Goal: Book appointment/travel/reservation

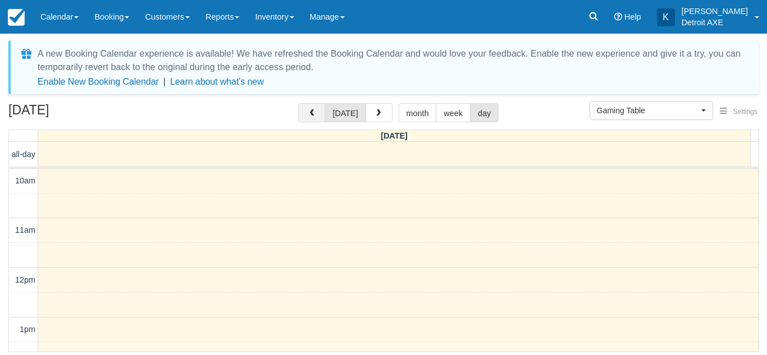
scroll to position [320, 0]
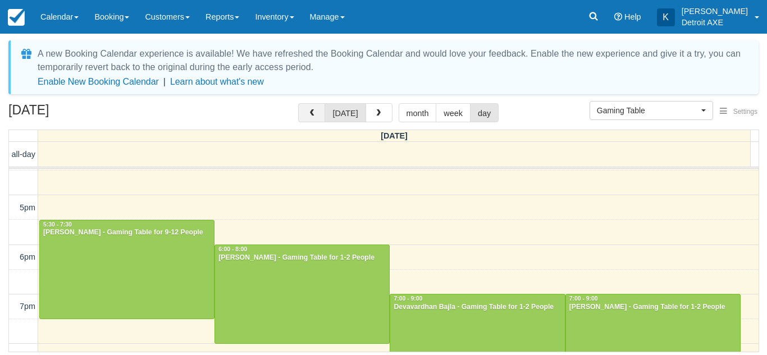
click at [308, 111] on button "button" at bounding box center [311, 112] width 27 height 19
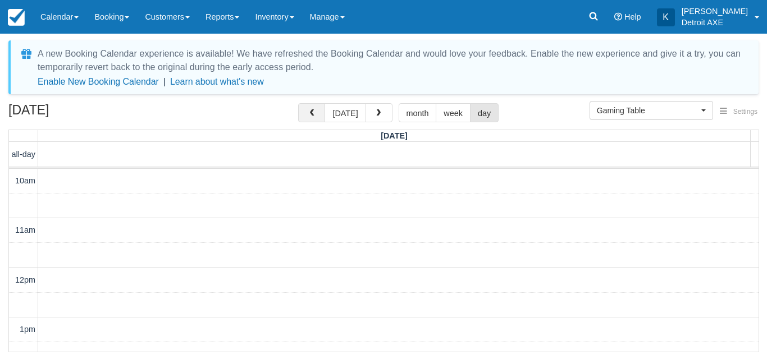
scroll to position [447, 0]
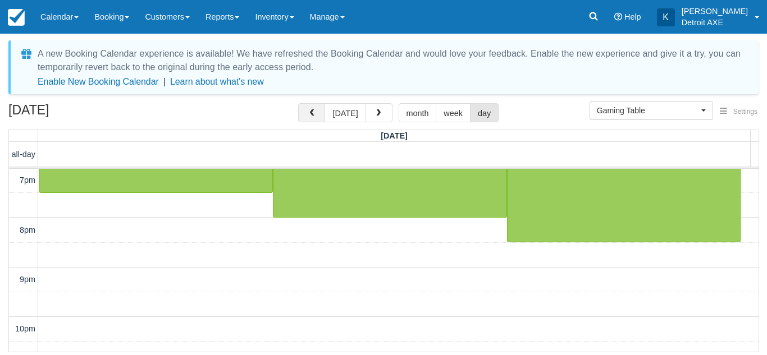
click at [308, 111] on button "button" at bounding box center [311, 112] width 27 height 19
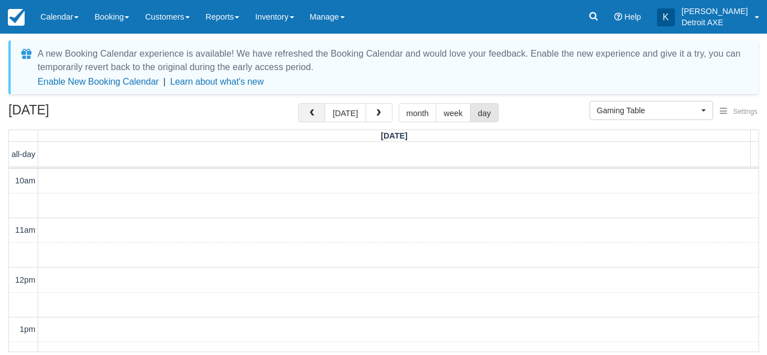
scroll to position [447, 0]
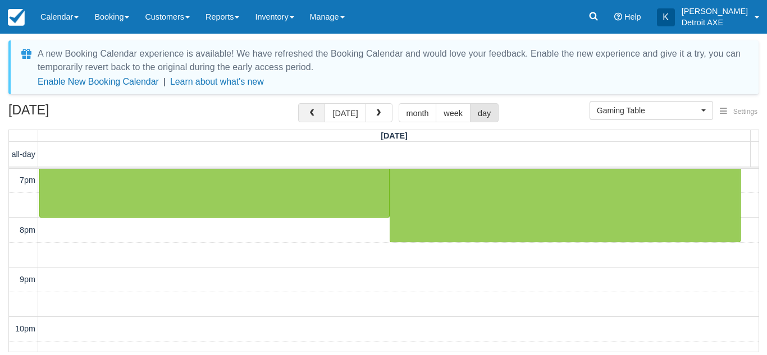
click at [308, 111] on button "button" at bounding box center [311, 112] width 27 height 19
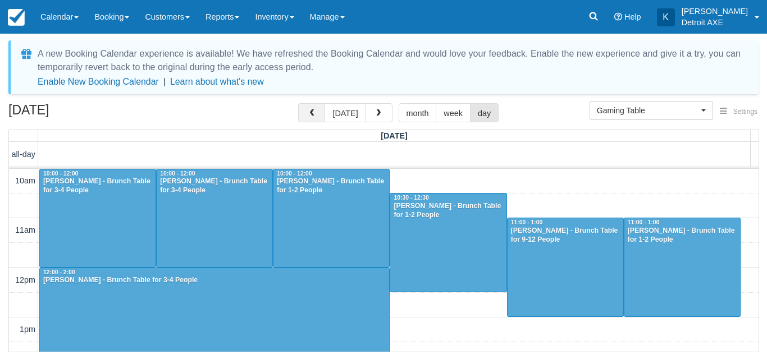
scroll to position [447, 0]
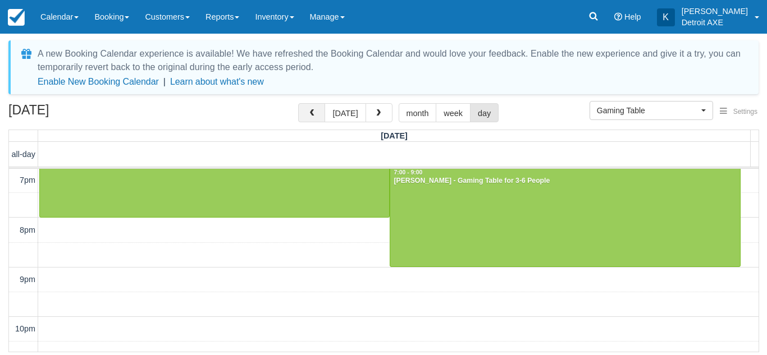
click at [308, 111] on button "button" at bounding box center [311, 112] width 27 height 19
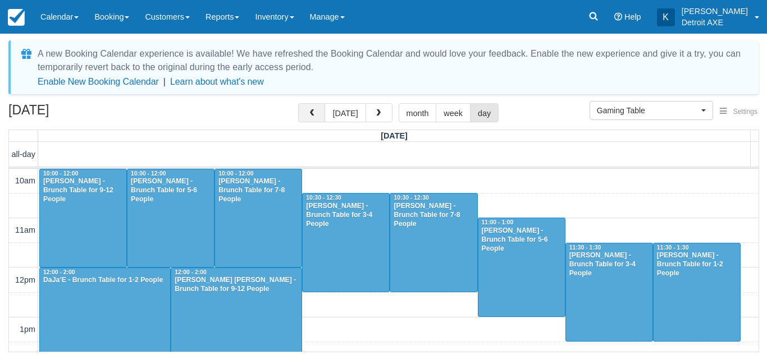
click at [308, 111] on button "button" at bounding box center [311, 112] width 27 height 19
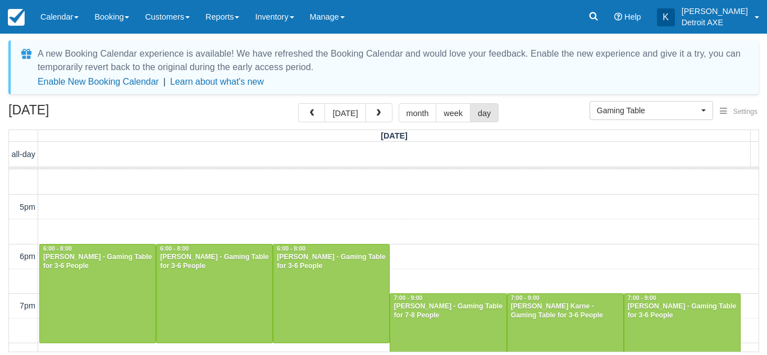
scroll to position [486, 0]
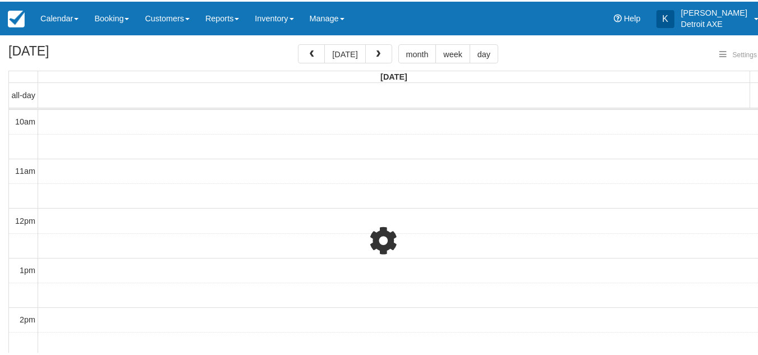
scroll to position [425, 0]
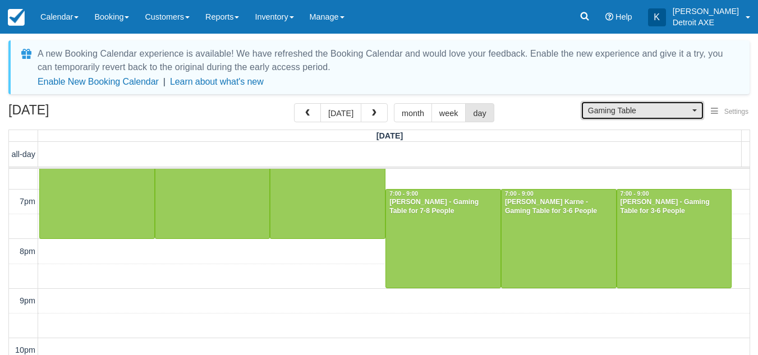
click at [606, 113] on span "Gaming Table" at bounding box center [639, 110] width 102 height 11
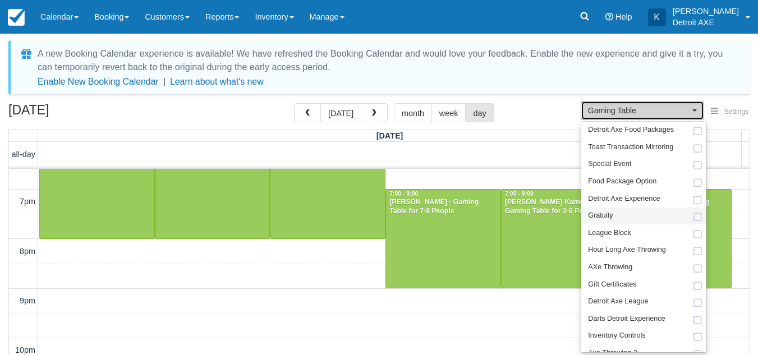
scroll to position [95, 0]
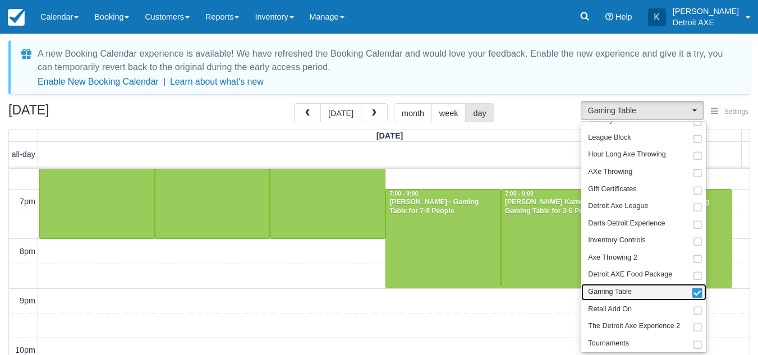
click at [647, 286] on link "Gaming Table" at bounding box center [643, 292] width 125 height 17
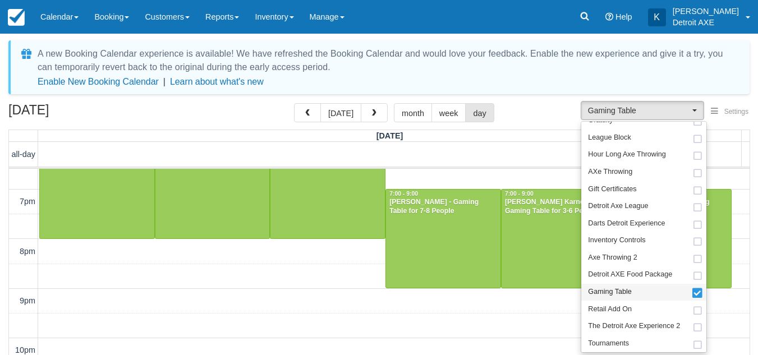
select select
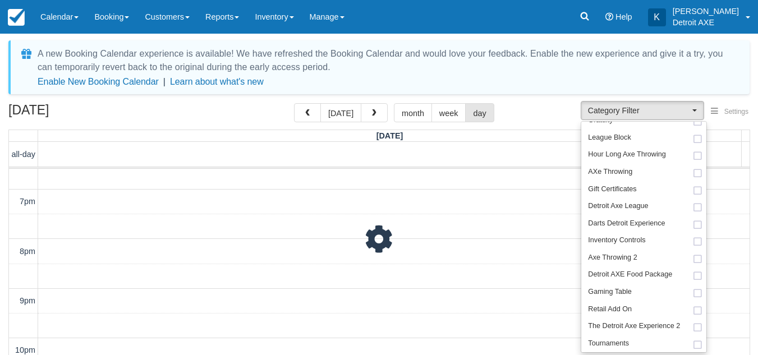
click at [529, 119] on div "October 2, 2025 today month week day" at bounding box center [378, 115] width 741 height 24
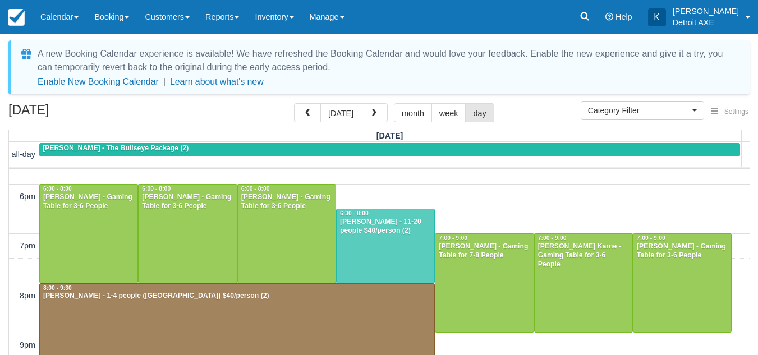
scroll to position [382, 0]
click at [382, 245] on div at bounding box center [386, 246] width 98 height 74
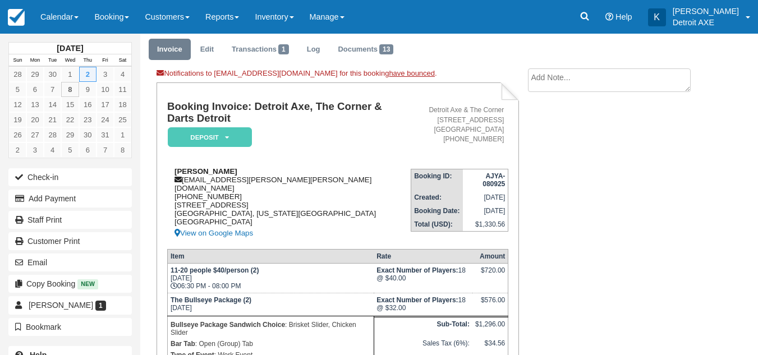
scroll to position [36, 0]
